Goal: Information Seeking & Learning: Learn about a topic

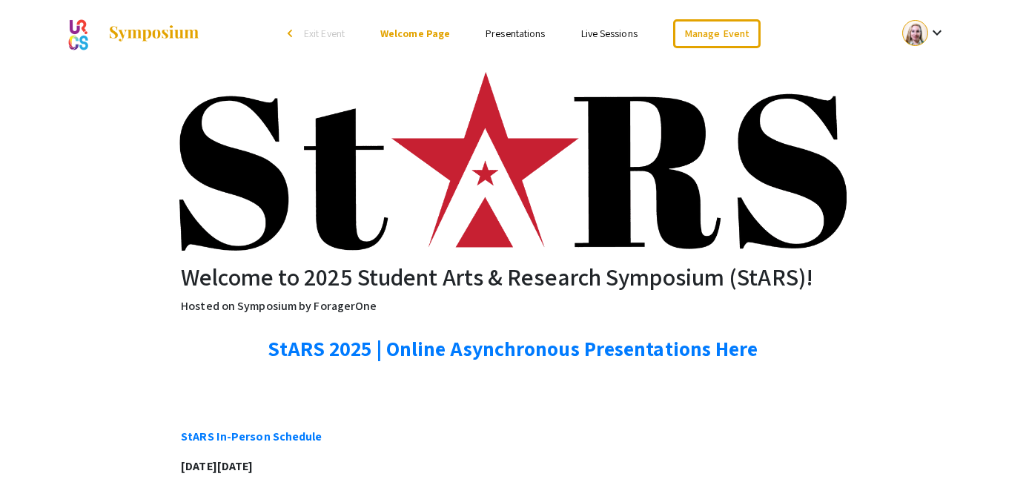
scroll to position [3, 0]
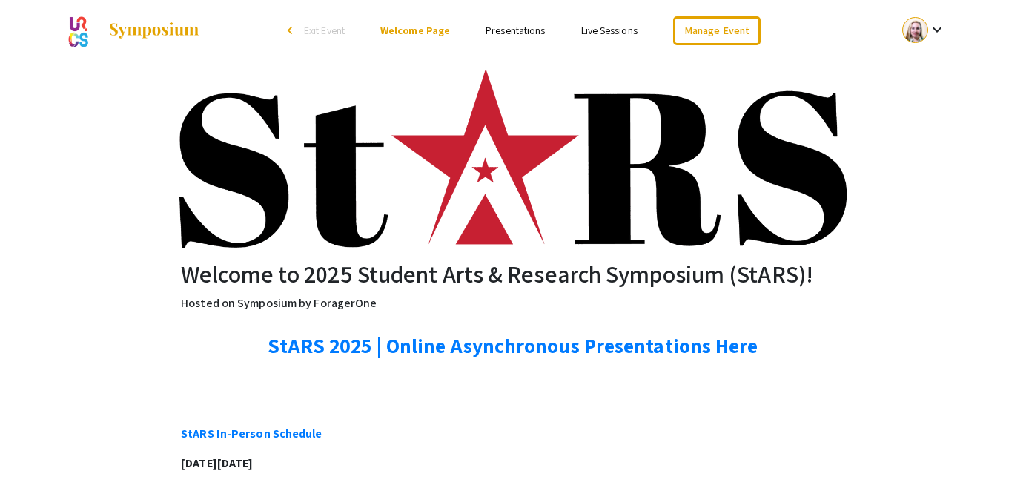
click at [520, 31] on link "Presentations" at bounding box center [515, 30] width 59 height 13
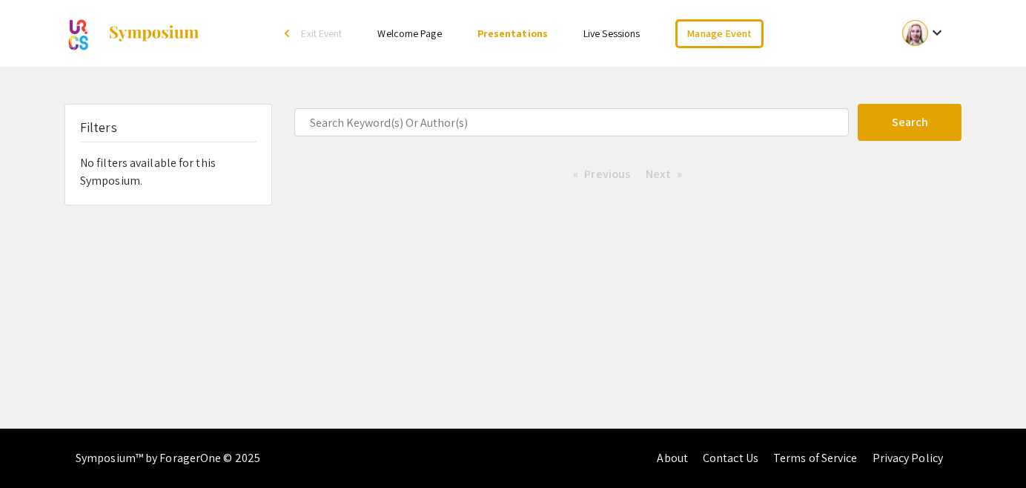
click at [423, 36] on link "Welcome Page" at bounding box center [409, 33] width 64 height 13
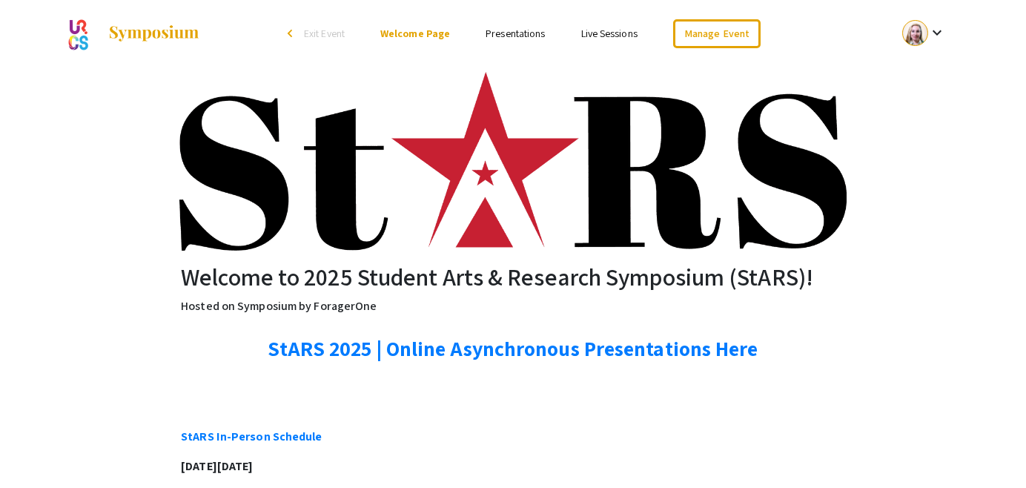
click at [605, 33] on link "Live Sessions" at bounding box center [609, 33] width 56 height 13
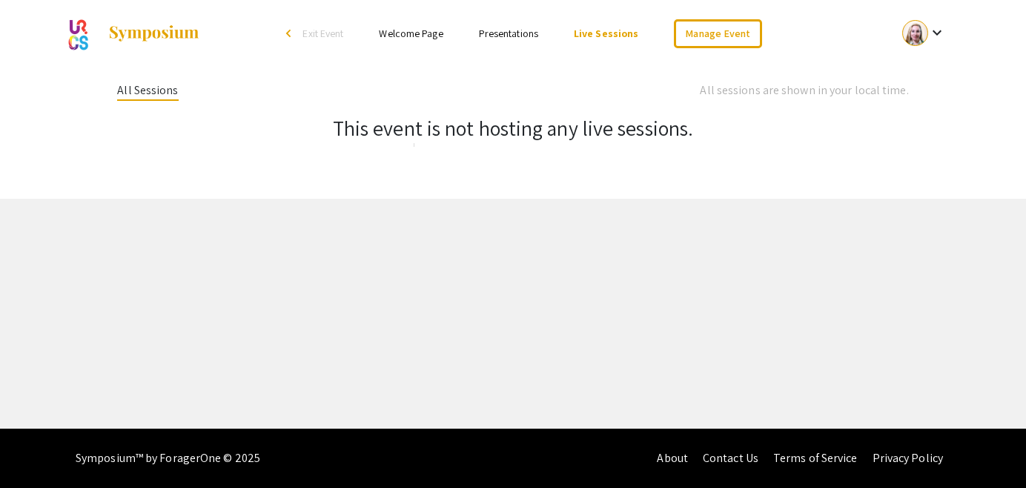
click at [533, 34] on link "Presentations" at bounding box center [508, 33] width 59 height 13
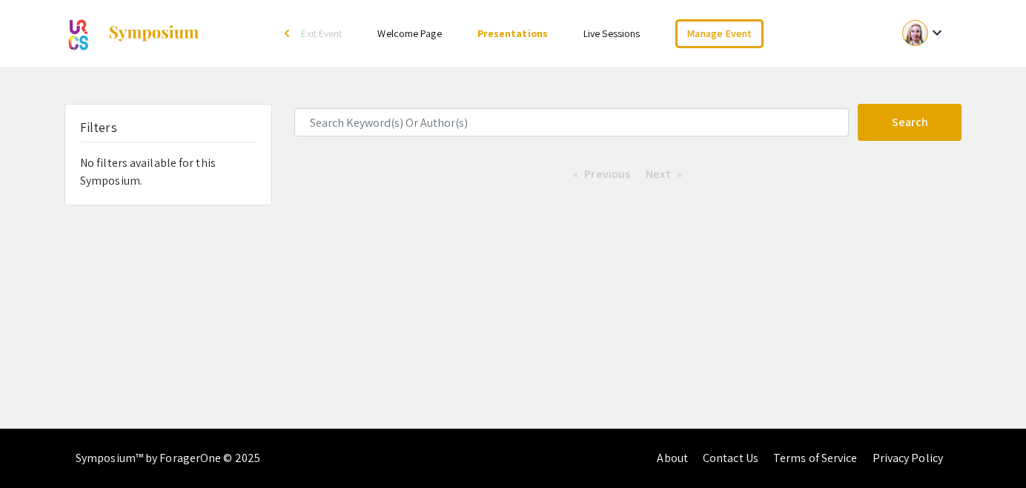
click at [430, 35] on link "Welcome Page" at bounding box center [409, 33] width 64 height 13
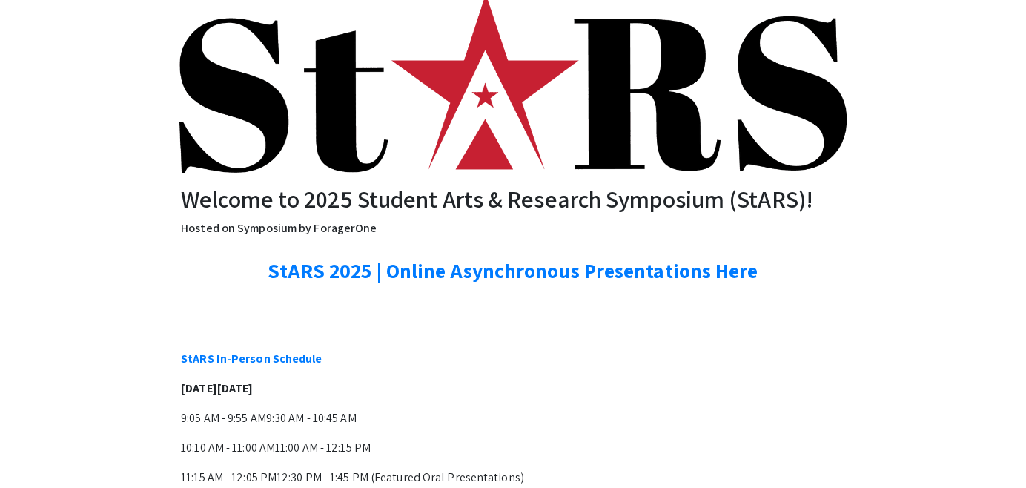
scroll to position [79, 0]
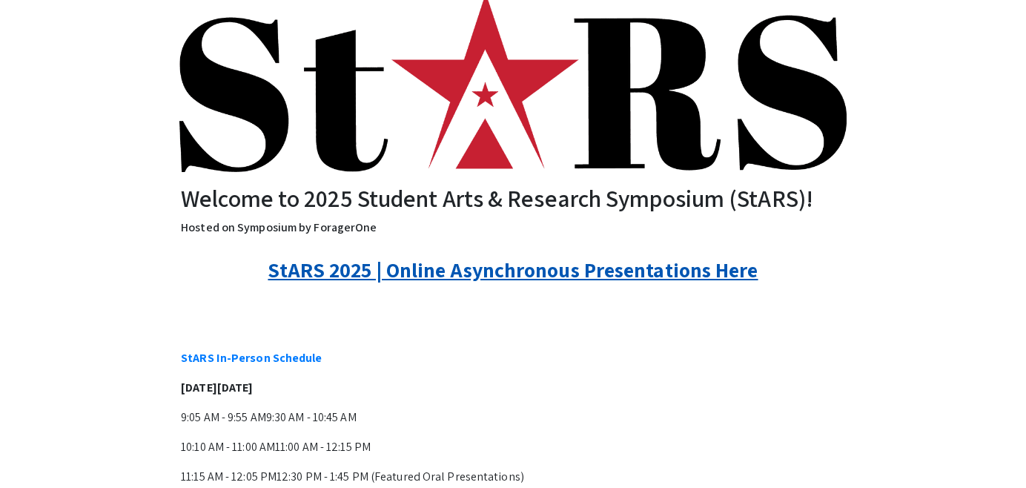
click at [695, 269] on link "StARS 2025 | Online Asynchronous Presentations Here" at bounding box center [513, 269] width 490 height 27
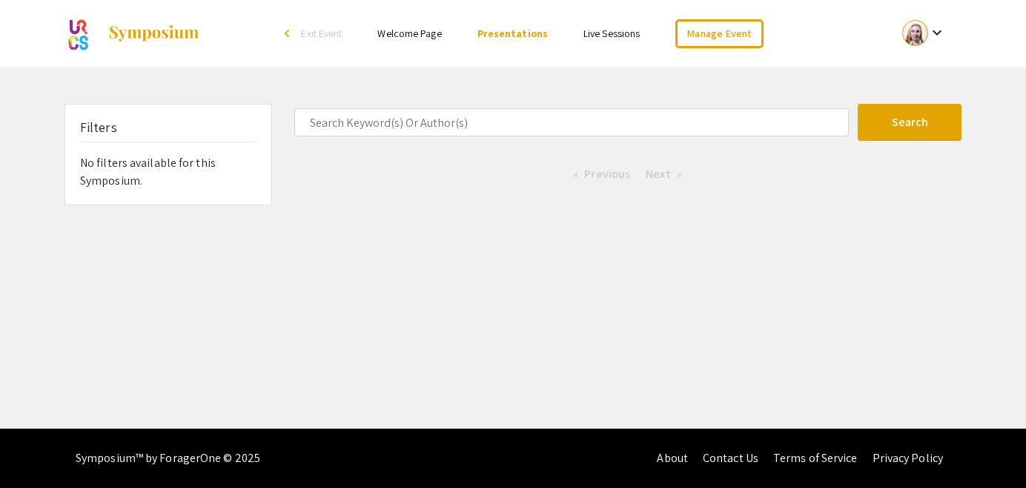
click at [446, 35] on li "Welcome Page" at bounding box center [409, 33] width 99 height 18
click at [423, 40] on link "Welcome Page" at bounding box center [409, 33] width 64 height 13
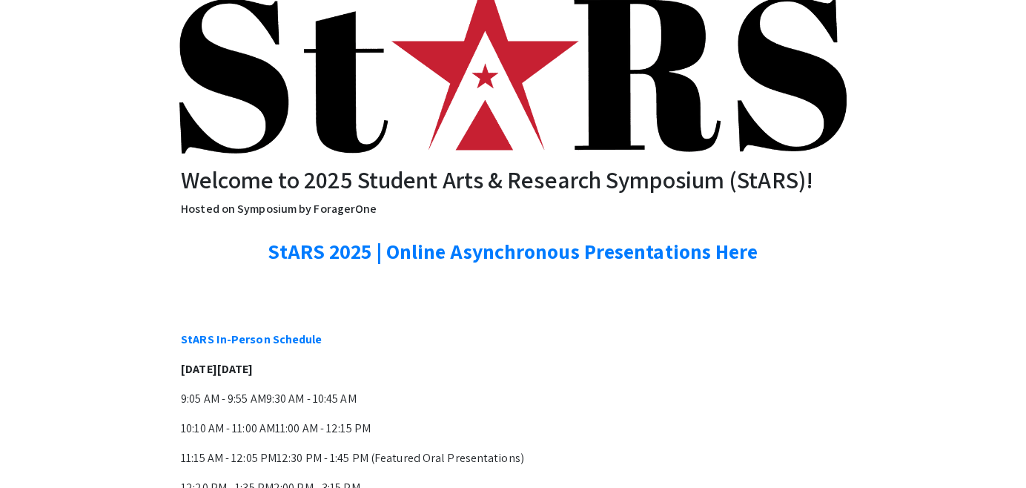
scroll to position [85, 0]
